Goal: Task Accomplishment & Management: Use online tool/utility

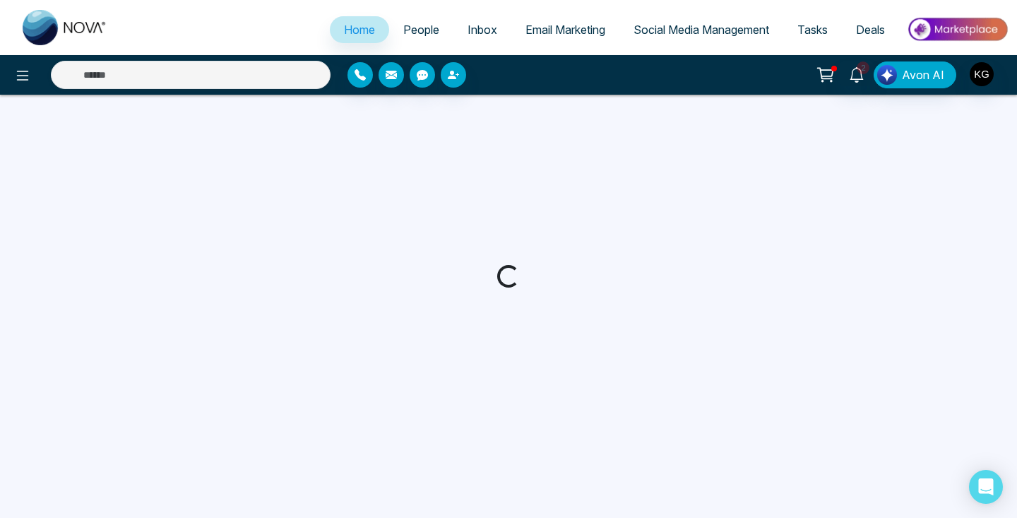
select select "*"
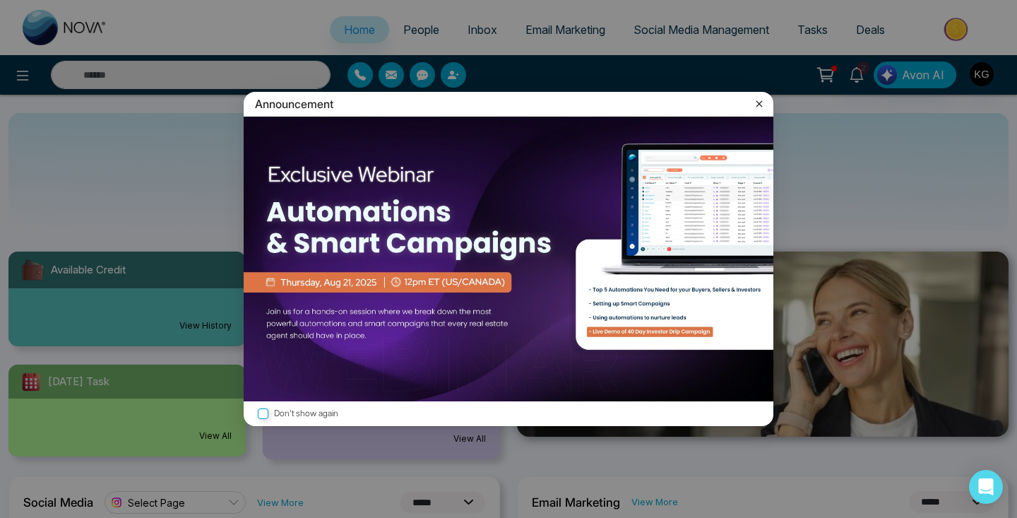
click at [756, 102] on icon at bounding box center [759, 104] width 14 height 14
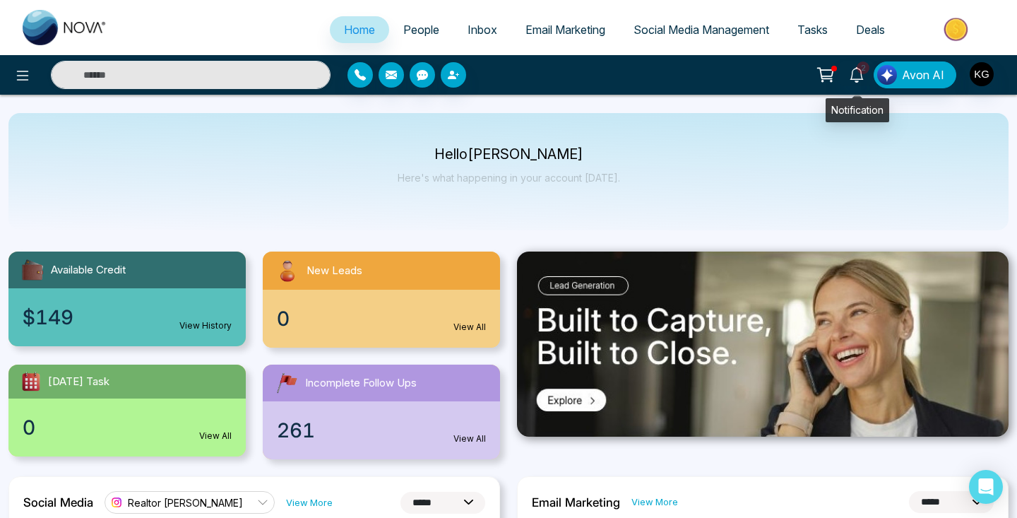
click at [865, 73] on span "2" at bounding box center [863, 67] width 13 height 13
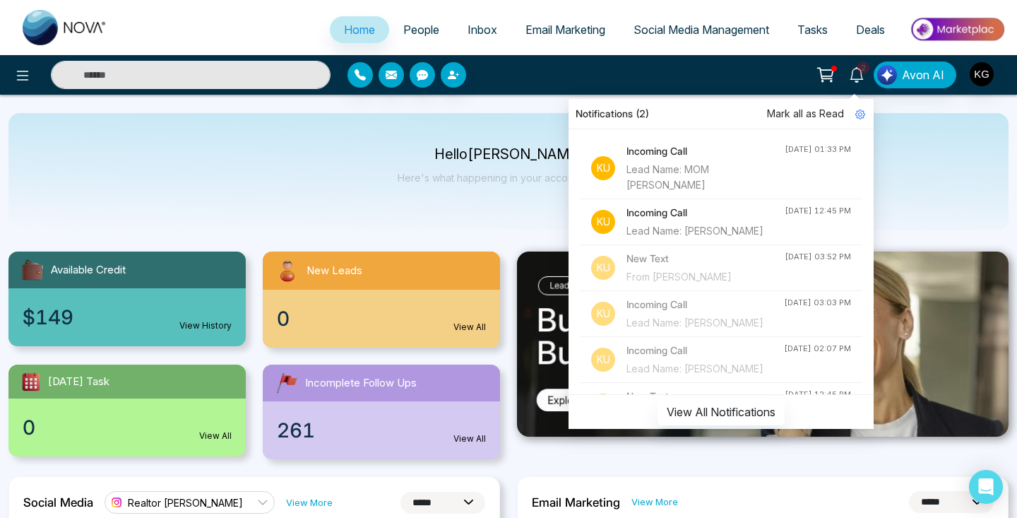
click at [705, 223] on div "Lead Name: [PERSON_NAME]" at bounding box center [706, 231] width 158 height 16
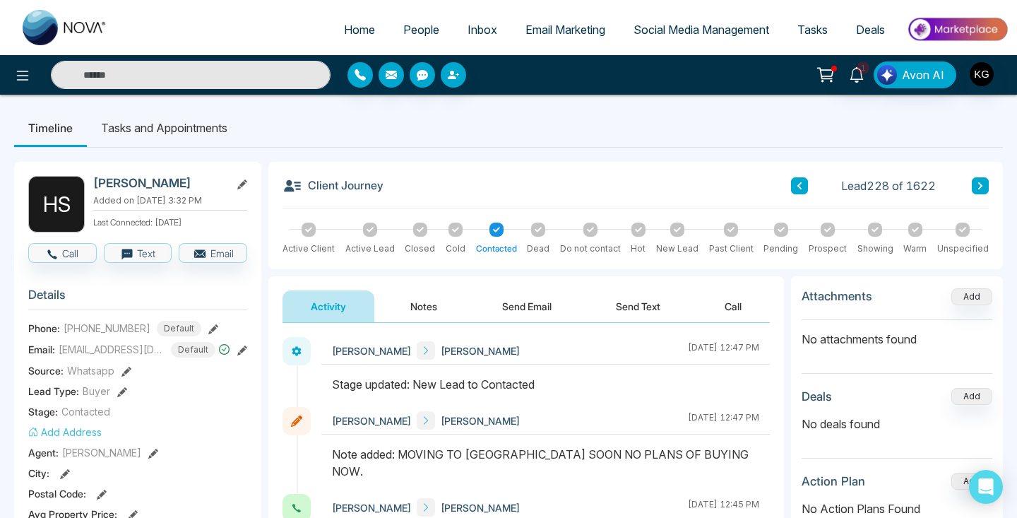
click at [859, 73] on icon at bounding box center [857, 75] width 16 height 16
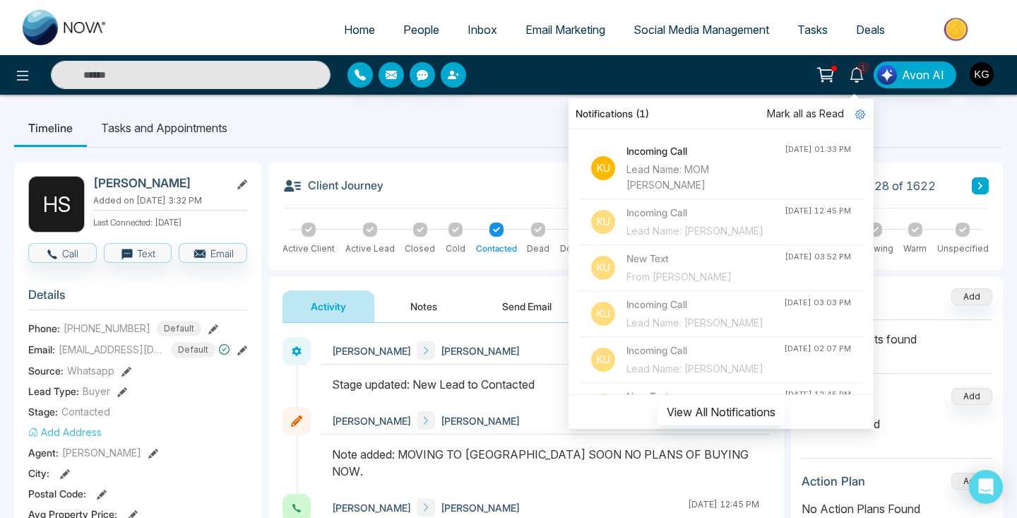
click at [827, 116] on span "Mark all as Read" at bounding box center [805, 114] width 77 height 16
click at [906, 116] on ul "Timeline Tasks and Appointments" at bounding box center [508, 128] width 989 height 38
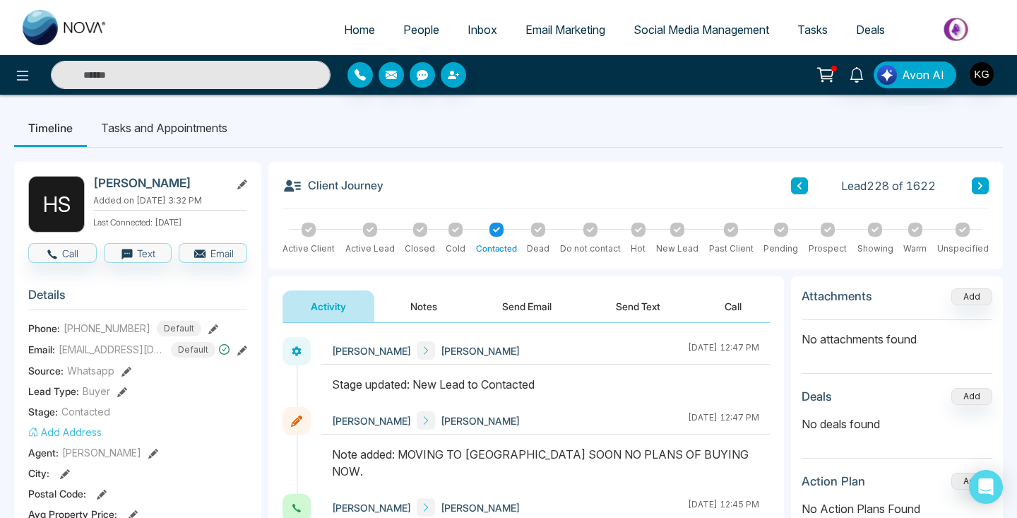
click at [978, 75] on img "button" at bounding box center [982, 74] width 24 height 24
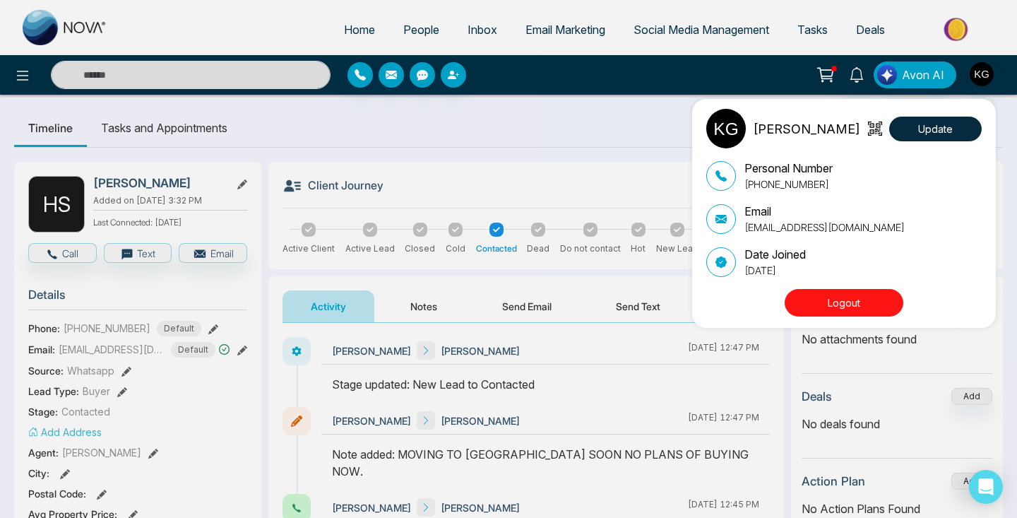
click at [627, 109] on div "[PERSON_NAME] Update Personal Number [PHONE_NUMBER] Email [EMAIL_ADDRESS][DOMAI…" at bounding box center [508, 259] width 1017 height 518
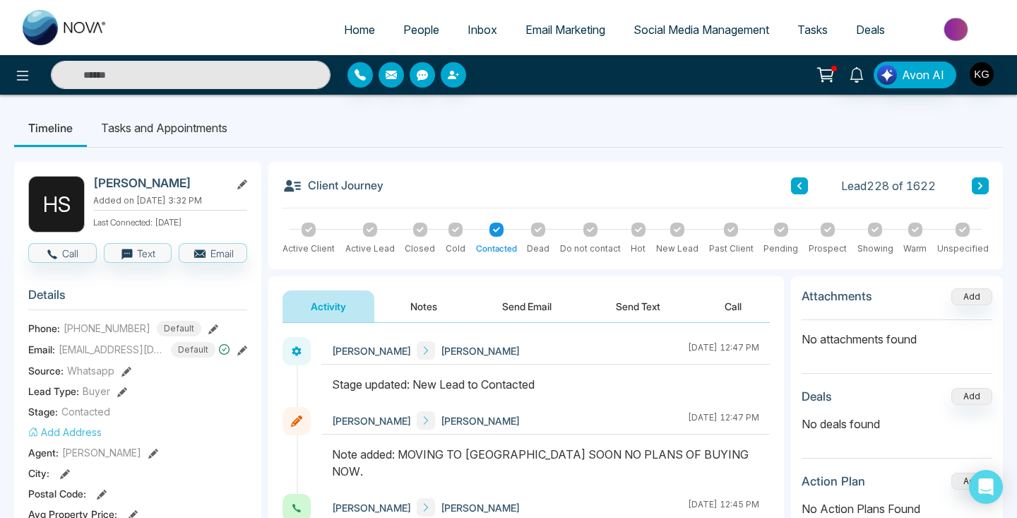
click at [357, 35] on span "Home" at bounding box center [359, 30] width 31 height 14
select select "*"
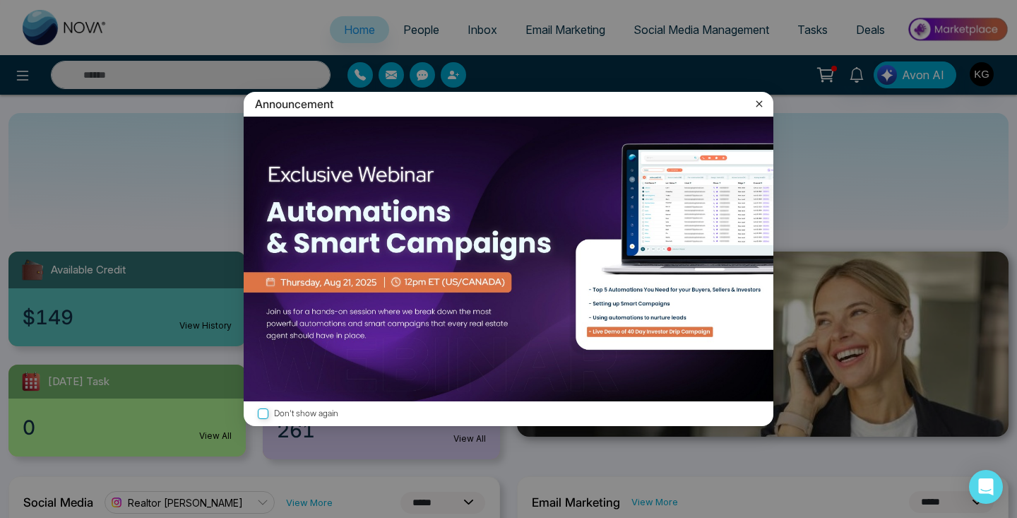
click at [757, 102] on icon at bounding box center [760, 103] width 6 height 6
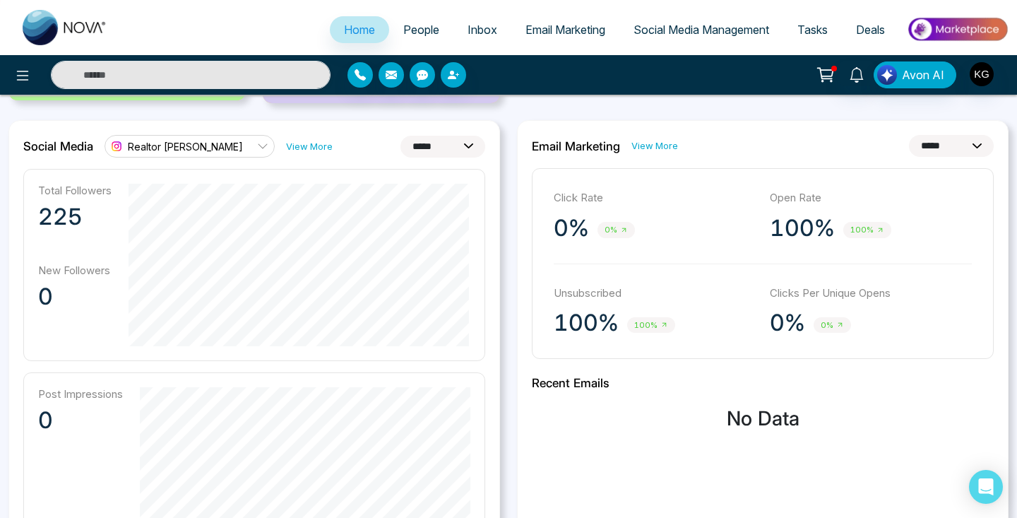
scroll to position [359, 0]
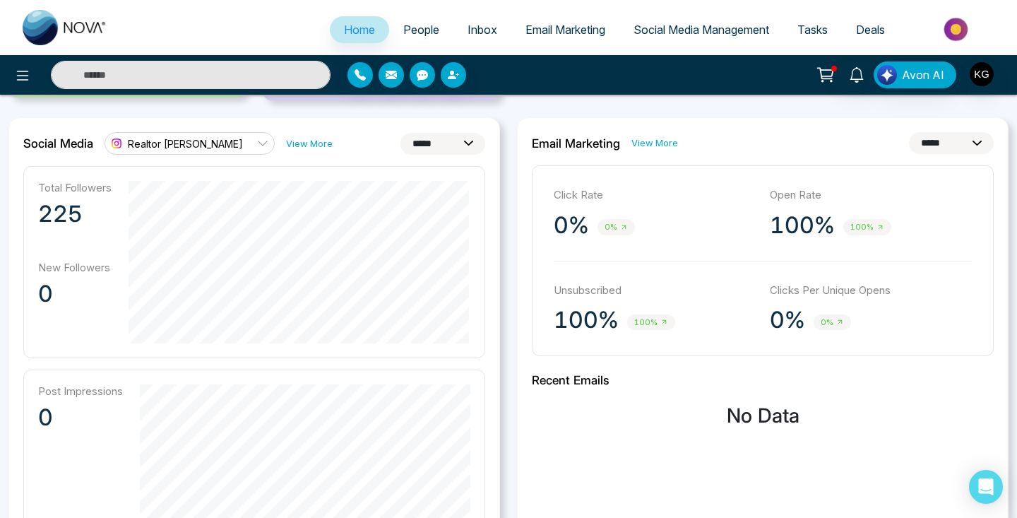
click at [651, 137] on link "View More" at bounding box center [655, 142] width 47 height 13
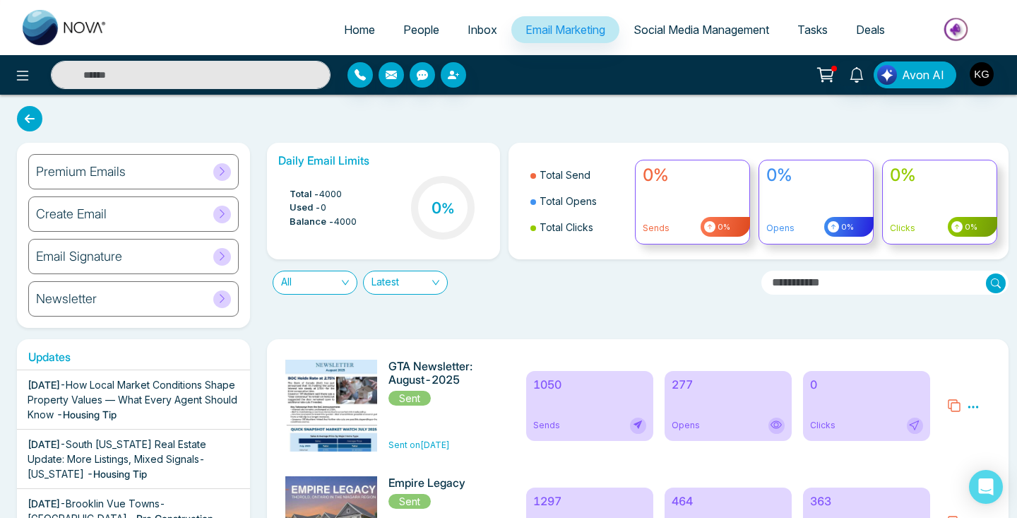
click at [470, 57] on div "Avon AI" at bounding box center [508, 75] width 1017 height 40
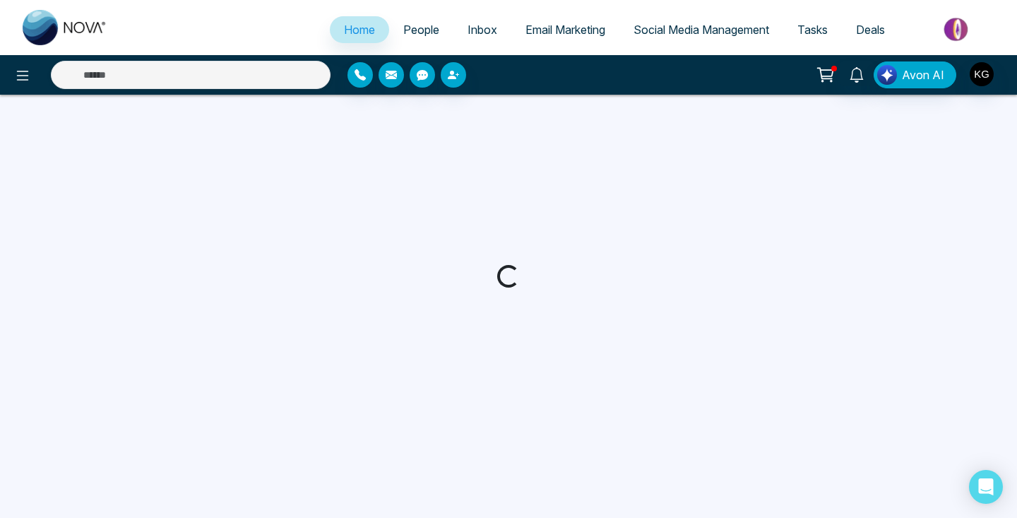
select select "*"
